Goal: Transaction & Acquisition: Purchase product/service

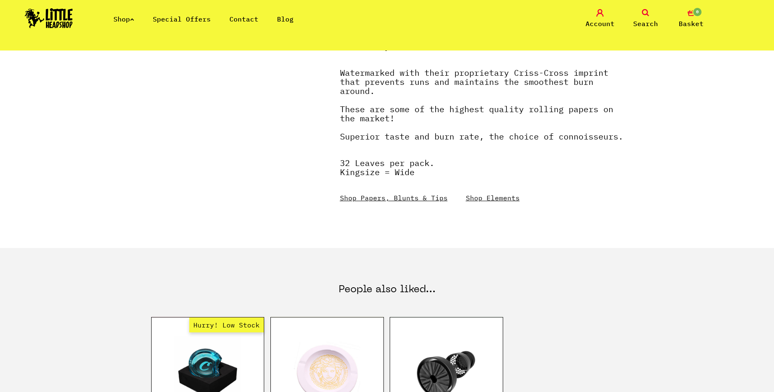
scroll to position [380, 0]
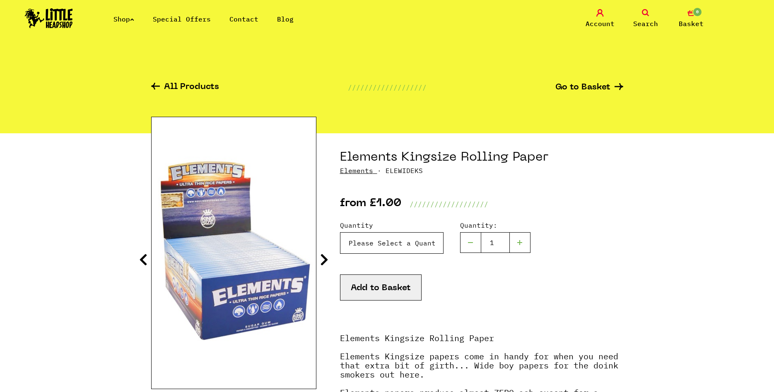
click at [340, 232] on select "Please Select a Quantity X 1 Pack - £1.00 X 6 Packs - £5.00 Box (50packs) - £29…" at bounding box center [392, 243] width 104 height 22
select select "1359"
click option "X 6 Packs - £5.00" at bounding box center [0, 0] width 0 height 0
click at [391, 290] on button "Add to Basket" at bounding box center [381, 288] width 82 height 26
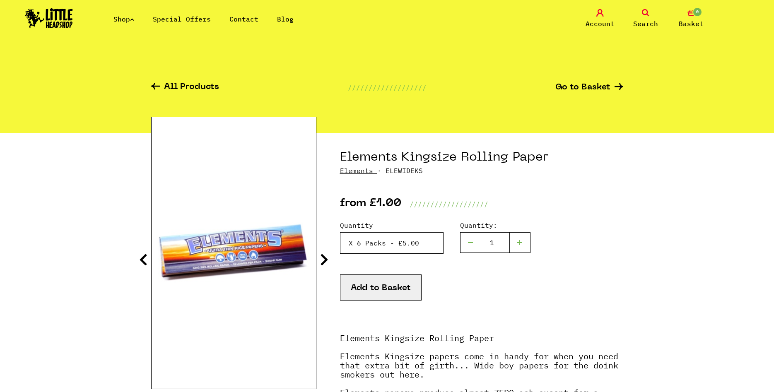
click at [340, 232] on select "Please Select a Quantity X 1 Pack - £1.00 X 6 Packs - £5.00 Box (50packs) - £29…" at bounding box center [392, 243] width 104 height 22
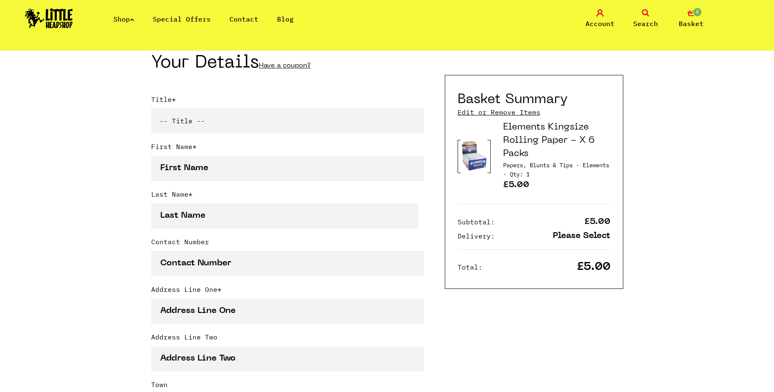
scroll to position [85, 0]
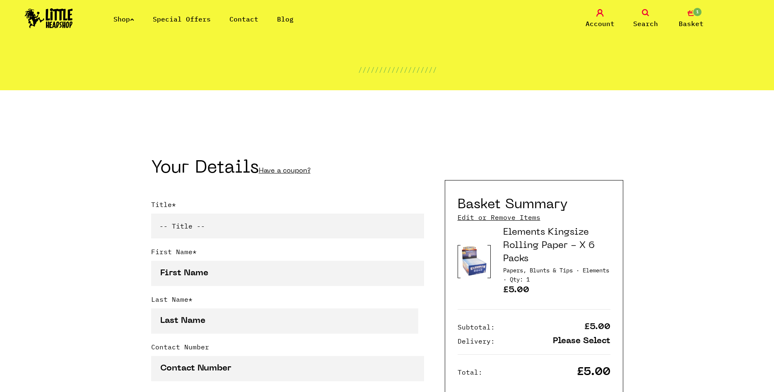
click at [174, 25] on div "Shop Special Offers Contact Blog Account Search 1 Basket" at bounding box center [387, 19] width 774 height 38
click at [179, 15] on li "Special Offers" at bounding box center [182, 19] width 58 height 10
click at [181, 17] on link "Special Offers" at bounding box center [182, 19] width 58 height 8
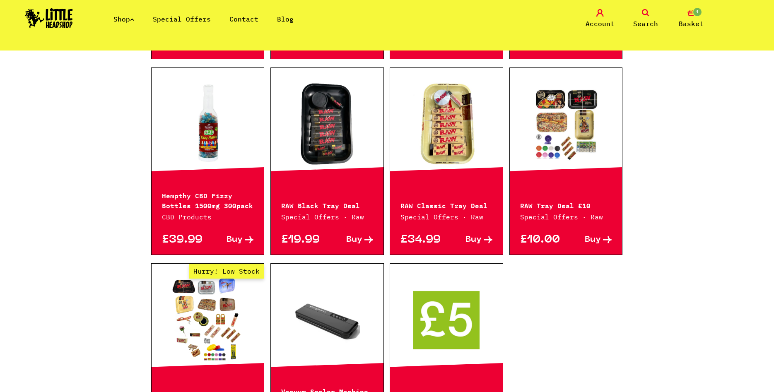
scroll to position [507, 0]
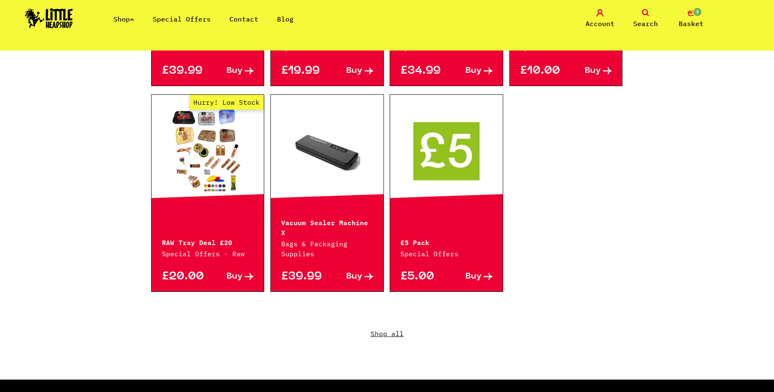
click at [481, 273] on span "Buy" at bounding box center [474, 277] width 16 height 9
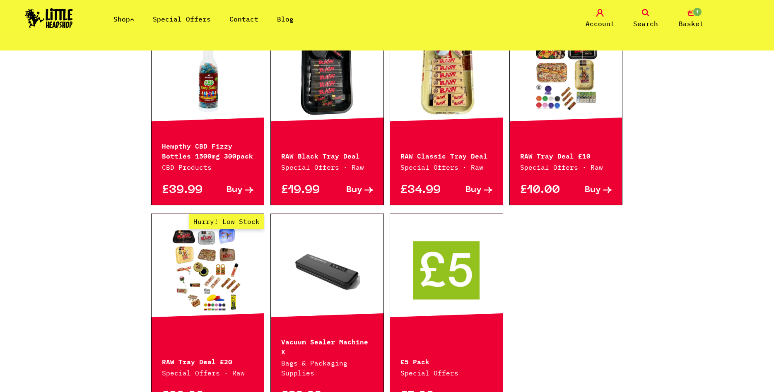
scroll to position [501, 0]
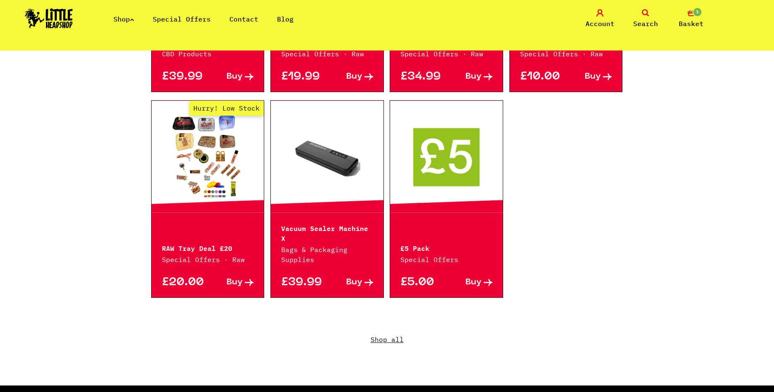
click at [218, 163] on link "Hurry! Low Stock" at bounding box center [208, 156] width 113 height 83
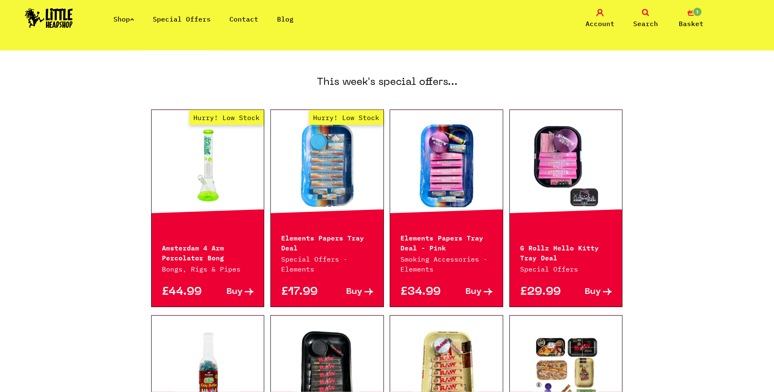
scroll to position [79, 0]
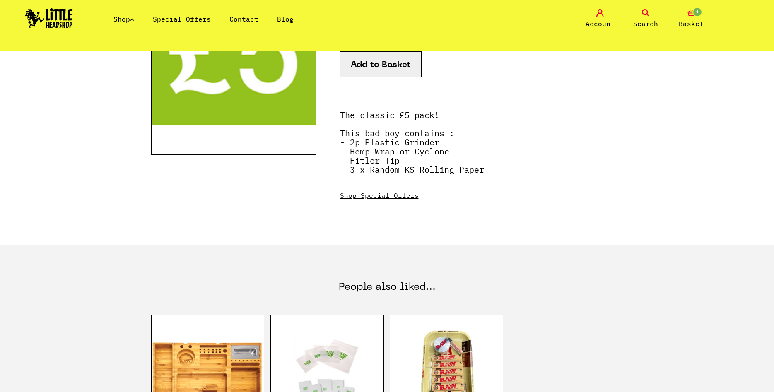
scroll to position [380, 0]
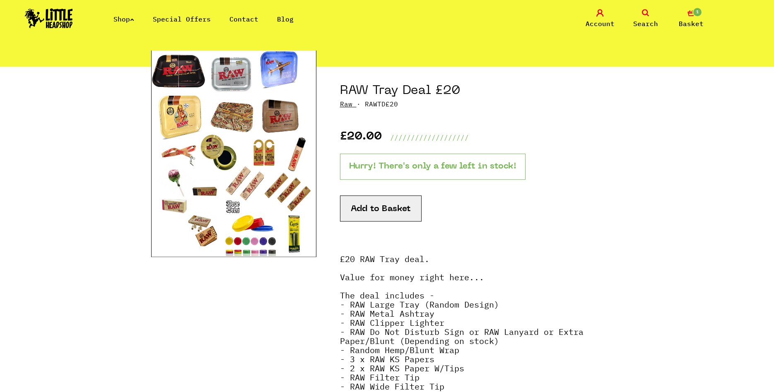
scroll to position [42, 0]
